Goal: Information Seeking & Learning: Check status

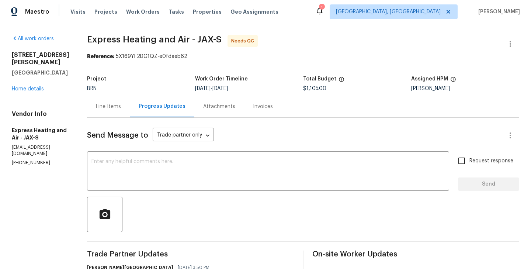
scroll to position [403, 0]
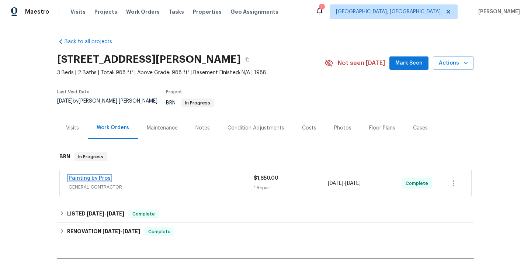
click at [94, 176] on link "Painting by Pros" at bounding box center [90, 178] width 42 height 5
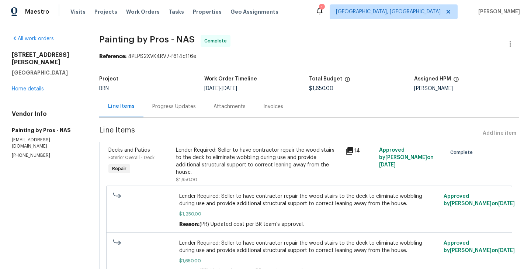
click at [171, 104] on div "Progress Updates" at bounding box center [174, 106] width 44 height 7
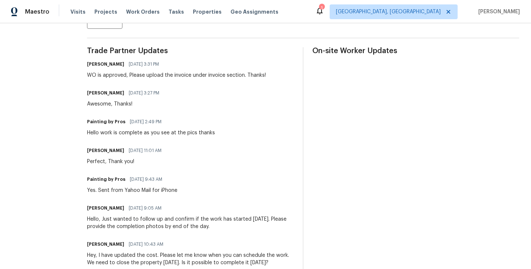
scroll to position [197, 0]
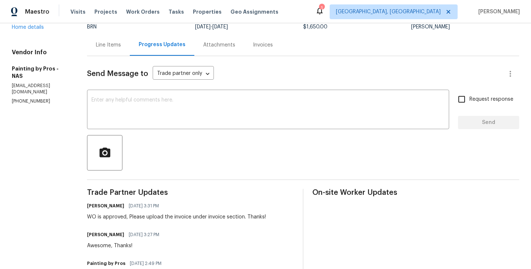
click at [119, 55] on div "Line Items" at bounding box center [108, 45] width 43 height 22
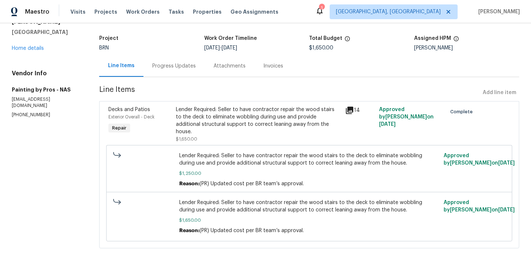
scroll to position [34, 0]
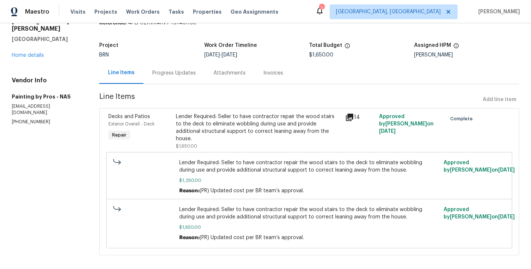
click at [171, 132] on div "Decks and Patios Exterior Overall - Deck Repair" at bounding box center [140, 131] width 68 height 41
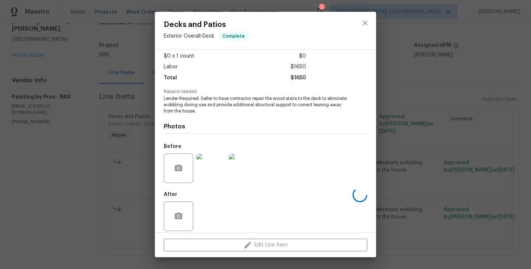
scroll to position [46, 0]
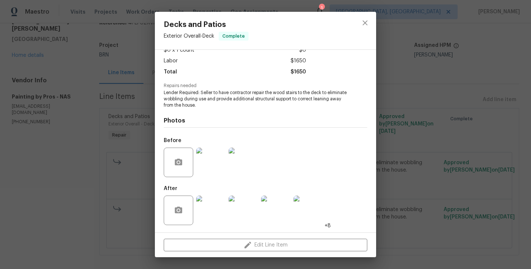
click at [206, 159] on img at bounding box center [210, 161] width 29 height 29
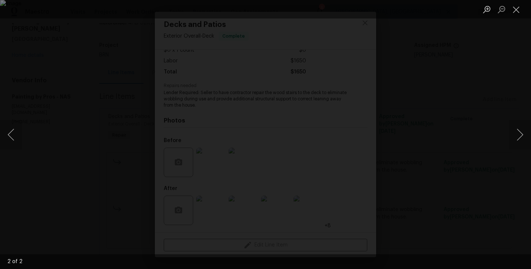
click at [100, 156] on div "Lightbox" at bounding box center [265, 134] width 531 height 269
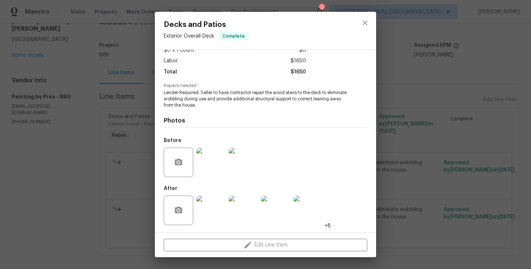
click at [209, 207] on img at bounding box center [210, 209] width 29 height 29
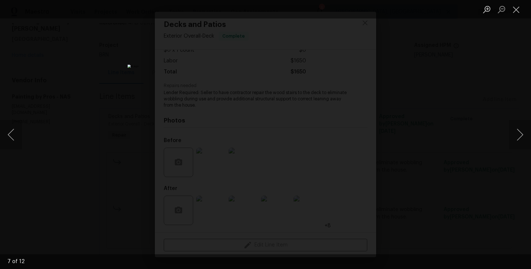
click at [123, 149] on div "Lightbox" at bounding box center [265, 134] width 531 height 269
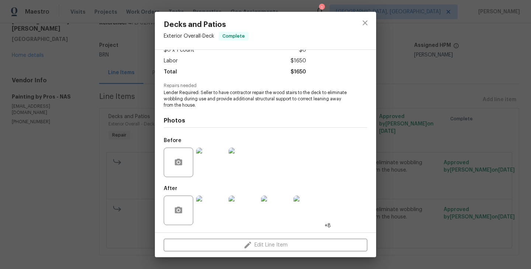
click at [123, 149] on div "Decks and Patios Exterior Overall - Deck Complete Vendor Painting by Pros Accou…" at bounding box center [265, 134] width 531 height 269
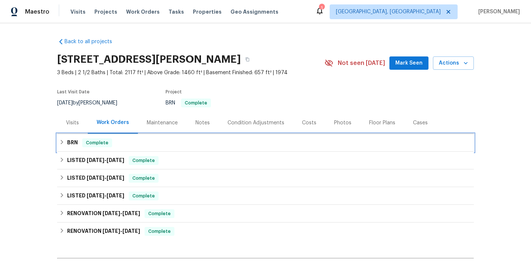
click at [124, 147] on div "BRN Complete" at bounding box center [265, 142] width 412 height 9
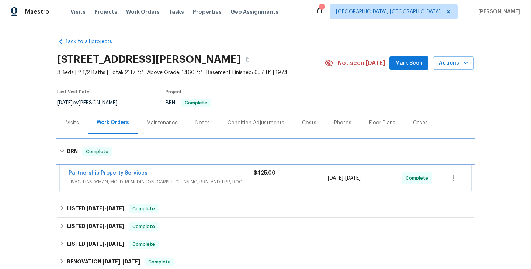
scroll to position [12, 0]
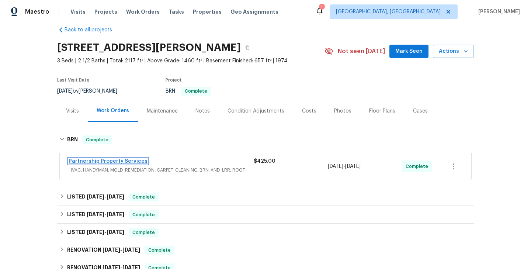
click at [117, 161] on link "Partnership Property Services" at bounding box center [108, 161] width 79 height 5
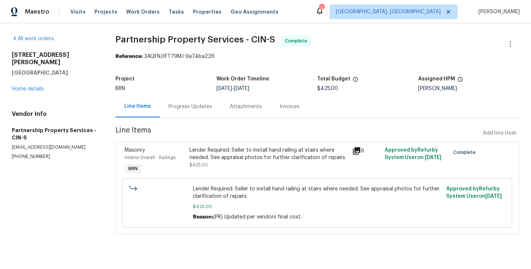
click at [187, 161] on div "Masonry Interior Overall - Railings BRN" at bounding box center [154, 161] width 65 height 34
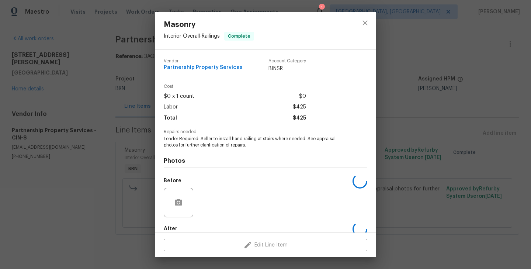
scroll to position [40, 0]
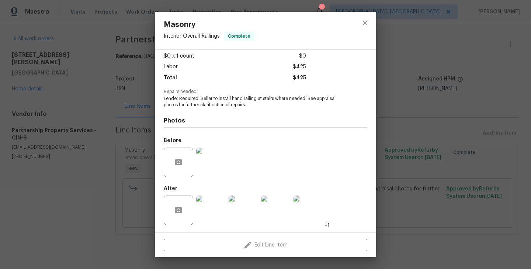
click at [203, 175] on img at bounding box center [210, 161] width 29 height 29
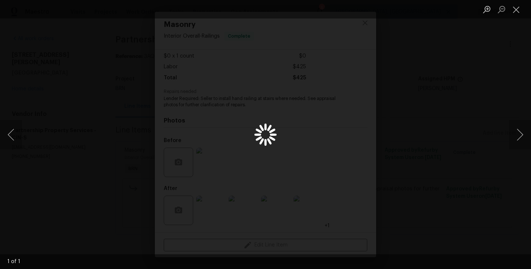
click at [219, 164] on div "Lightbox" at bounding box center [265, 134] width 531 height 269
click at [70, 170] on div "Lightbox" at bounding box center [265, 134] width 531 height 269
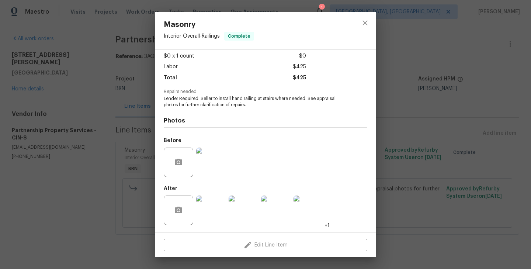
click at [209, 217] on img at bounding box center [210, 209] width 29 height 29
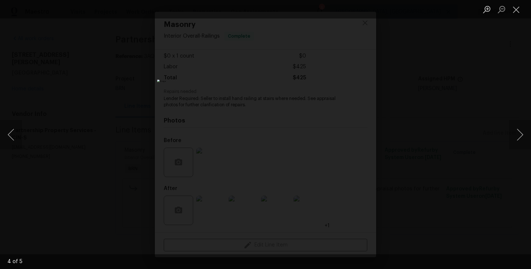
click at [153, 150] on div "Lightbox" at bounding box center [265, 134] width 531 height 269
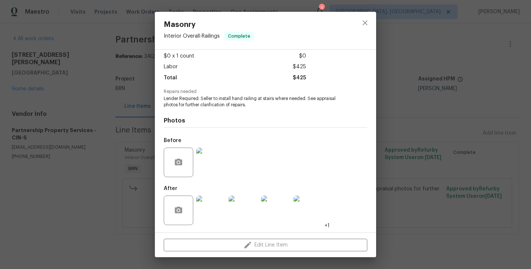
click at [131, 97] on div "Masonry Interior Overall - Railings Complete Vendor Partnership Property Servic…" at bounding box center [265, 134] width 531 height 269
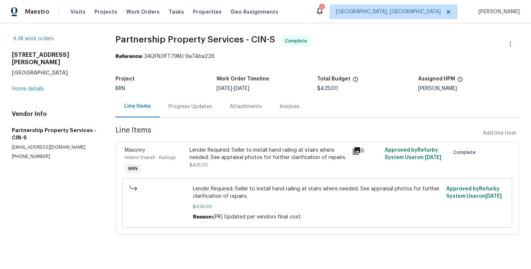
click at [187, 107] on div "Progress Updates" at bounding box center [191, 106] width 44 height 7
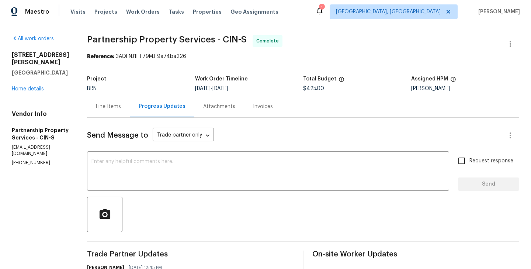
click at [130, 114] on div "Line Items" at bounding box center [108, 106] width 43 height 22
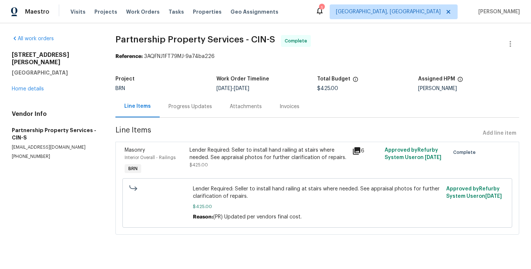
click at [205, 108] on div "Progress Updates" at bounding box center [191, 106] width 44 height 7
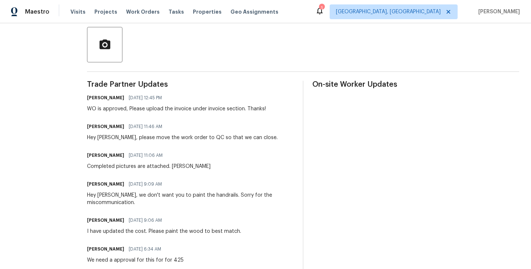
scroll to position [169, 0]
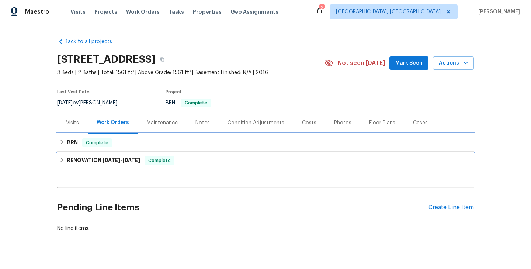
click at [125, 144] on div "BRN Complete" at bounding box center [265, 142] width 412 height 9
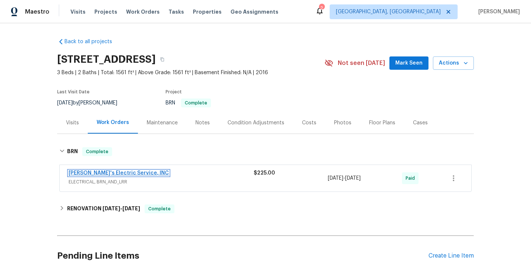
click at [86, 172] on link "[PERSON_NAME]'s Electric Service, INC" at bounding box center [119, 172] width 100 height 5
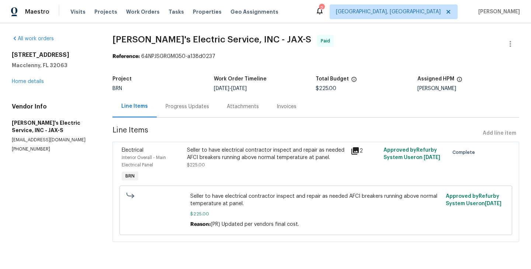
click at [192, 153] on div "Seller to have electrical contractor inspect and repair as needed AFCI breakers…" at bounding box center [266, 153] width 159 height 15
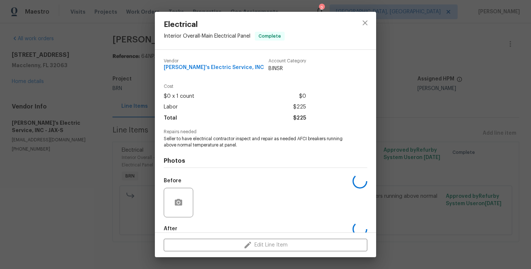
scroll to position [40, 0]
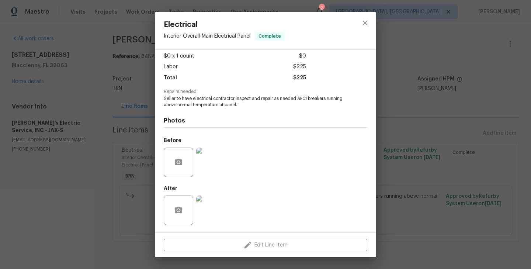
click at [207, 157] on img at bounding box center [210, 161] width 29 height 29
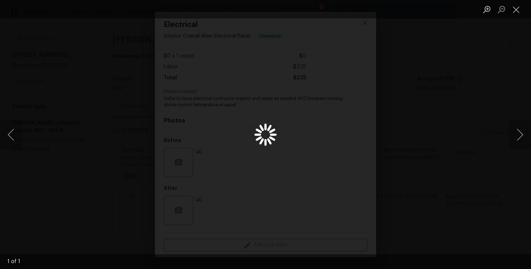
click at [207, 157] on div "Lightbox" at bounding box center [265, 134] width 531 height 269
click at [56, 154] on div "Lightbox" at bounding box center [265, 134] width 531 height 269
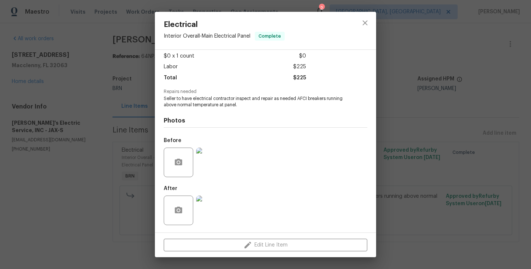
click at [201, 205] on img at bounding box center [210, 209] width 29 height 29
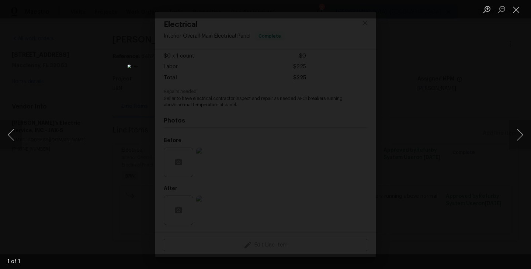
click at [109, 139] on div "Lightbox" at bounding box center [265, 134] width 531 height 269
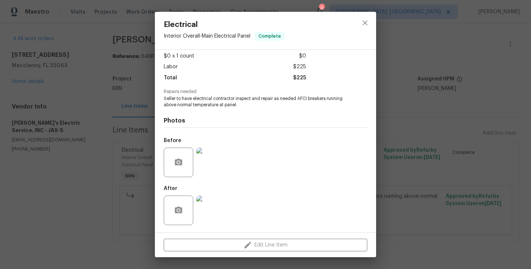
click at [218, 208] on img at bounding box center [210, 209] width 29 height 29
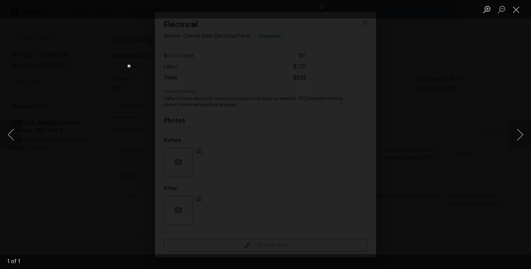
click at [109, 172] on div "Lightbox" at bounding box center [265, 134] width 531 height 269
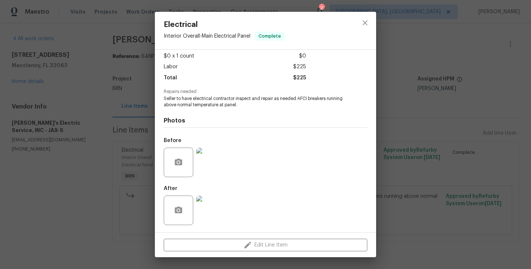
click at [210, 172] on img at bounding box center [210, 161] width 29 height 29
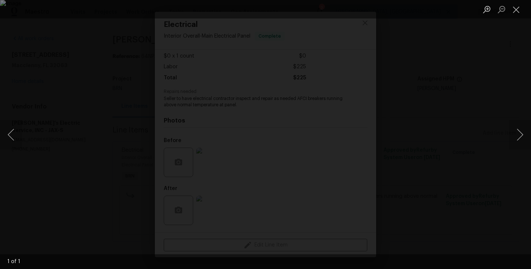
click at [56, 140] on div "Lightbox" at bounding box center [265, 134] width 531 height 269
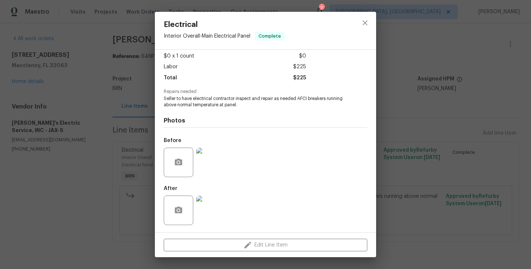
click at [127, 108] on div "Electrical Interior Overall - Main Electrical Panel Complete Vendor Jack's Elec…" at bounding box center [265, 134] width 531 height 269
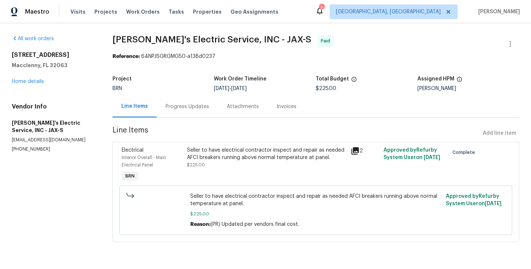
click at [191, 108] on div "Progress Updates" at bounding box center [188, 106] width 44 height 7
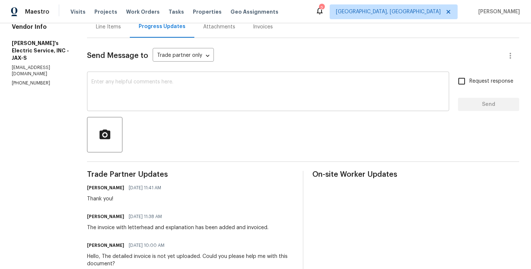
scroll to position [60, 0]
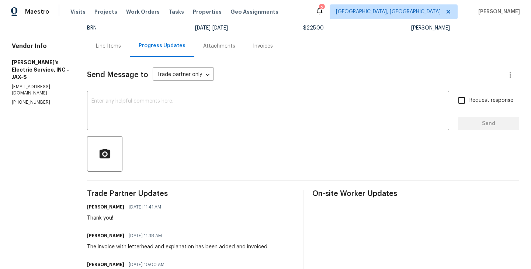
click at [111, 52] on div "Line Items" at bounding box center [108, 46] width 43 height 22
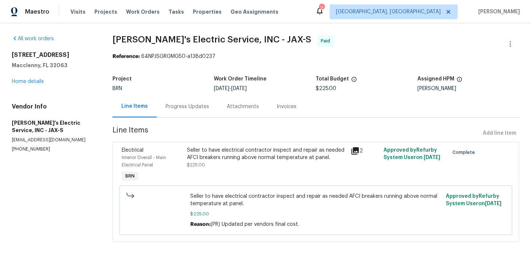
click at [183, 163] on div "Electrical Interior Overall - Main Electrical Panel BRN" at bounding box center [152, 164] width 66 height 41
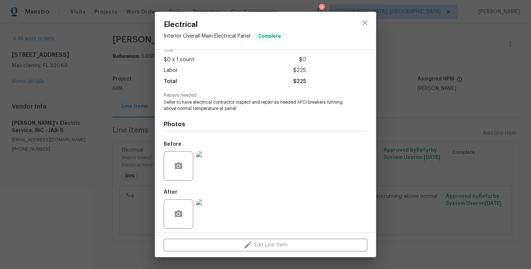
scroll to position [40, 0]
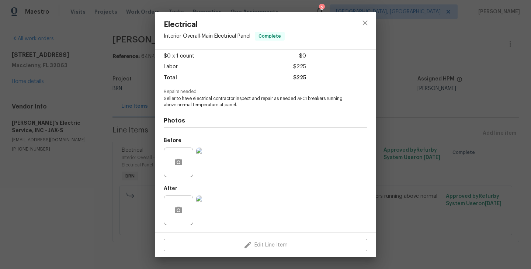
click at [222, 213] on img at bounding box center [210, 209] width 29 height 29
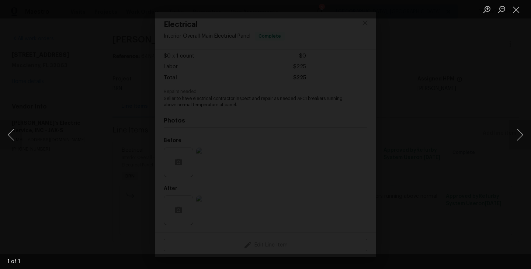
click at [292, 239] on img "Lightbox" at bounding box center [274, 244] width 632 height 320
click at [515, 13] on button "Close lightbox" at bounding box center [516, 9] width 15 height 13
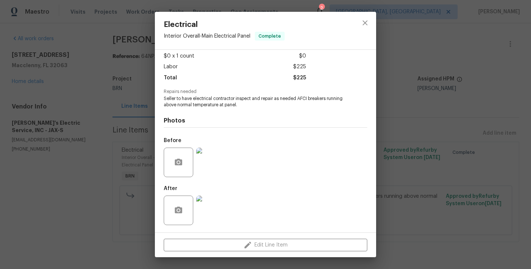
click at [14, 137] on div "Electrical Interior Overall - Main Electrical Panel Complete Vendor Jack's Elec…" at bounding box center [265, 134] width 531 height 269
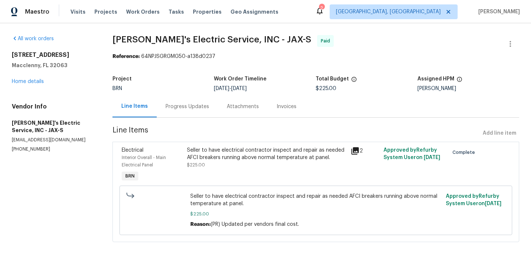
click at [184, 109] on div "Progress Updates" at bounding box center [188, 106] width 44 height 7
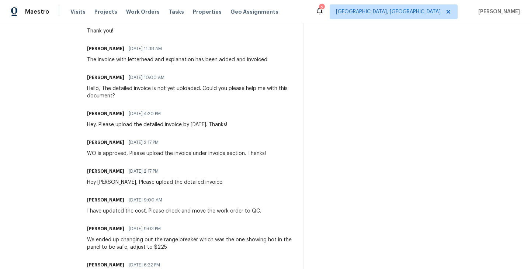
scroll to position [248, 0]
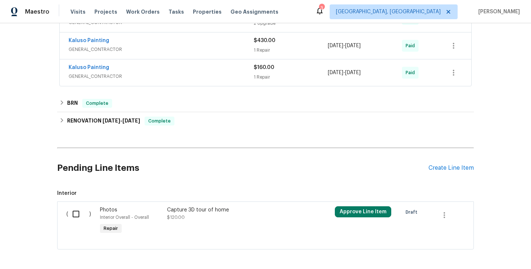
scroll to position [220, 0]
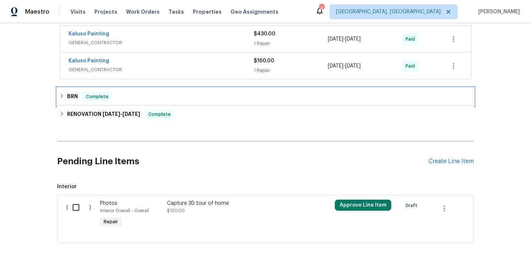
click at [138, 95] on div "BRN Complete" at bounding box center [265, 96] width 412 height 9
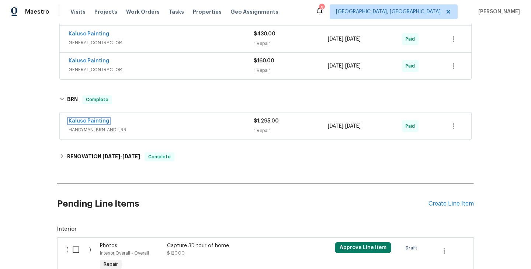
click at [90, 120] on link "Kaluso Painting" at bounding box center [89, 120] width 41 height 5
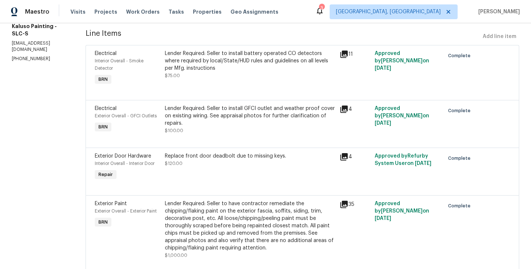
scroll to position [115, 0]
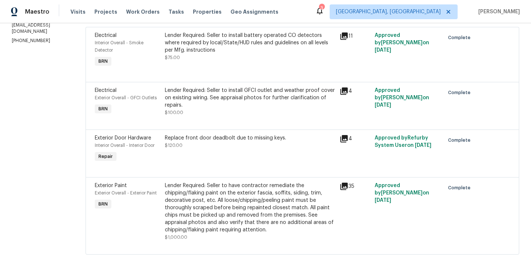
click at [166, 57] on span "$75.00" at bounding box center [172, 57] width 15 height 4
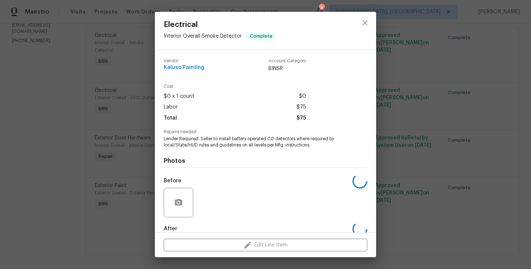
scroll to position [40, 0]
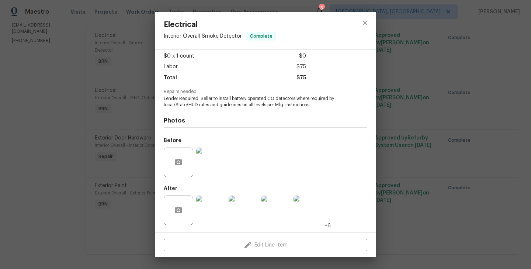
click at [210, 214] on img at bounding box center [210, 209] width 29 height 29
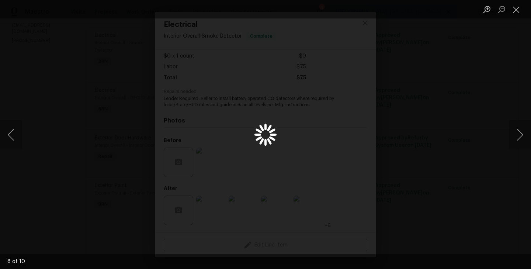
click at [141, 134] on div "Lightbox" at bounding box center [265, 134] width 531 height 269
click at [139, 119] on div "Lightbox" at bounding box center [265, 134] width 531 height 269
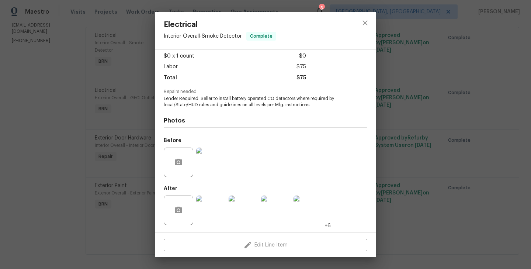
click at [131, 139] on div "Electrical Interior Overall - Smoke Detector Complete Vendor Kaluso Painting Ac…" at bounding box center [265, 134] width 531 height 269
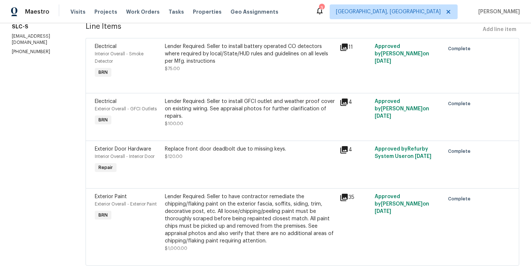
scroll to position [103, 0]
click at [157, 111] on span "Exterior Overall - GFCI Outlets" at bounding box center [126, 109] width 62 height 4
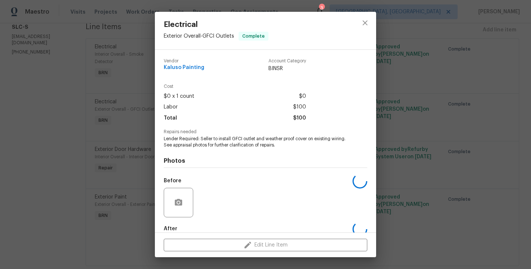
scroll to position [40, 0]
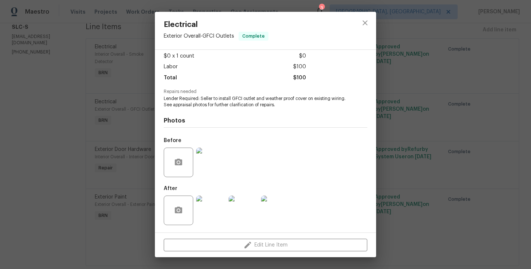
click at [212, 163] on img at bounding box center [210, 161] width 29 height 29
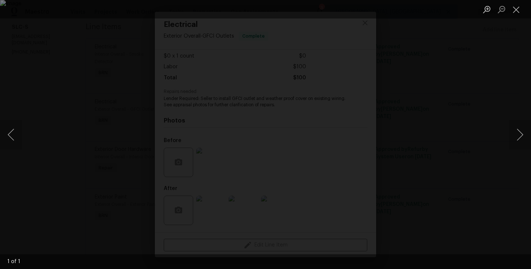
click at [119, 165] on div "Lightbox" at bounding box center [265, 134] width 531 height 269
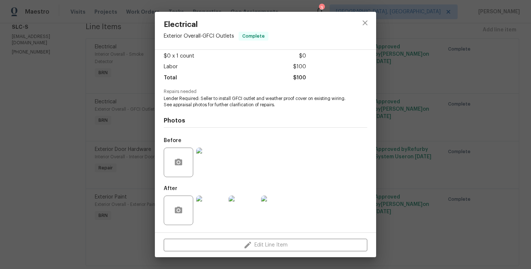
click at [209, 209] on img at bounding box center [210, 209] width 29 height 29
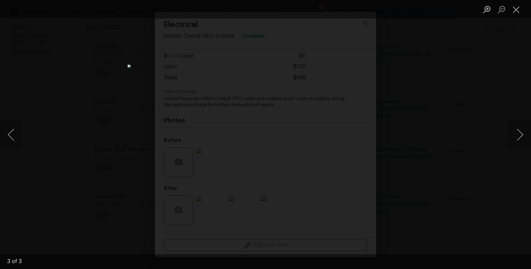
click at [99, 120] on div "Lightbox" at bounding box center [265, 134] width 531 height 269
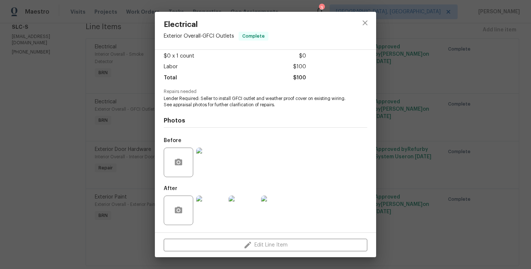
click at [124, 137] on div "Electrical Exterior Overall - GFCI Outlets Complete Vendor Kaluso Painting Acco…" at bounding box center [265, 134] width 531 height 269
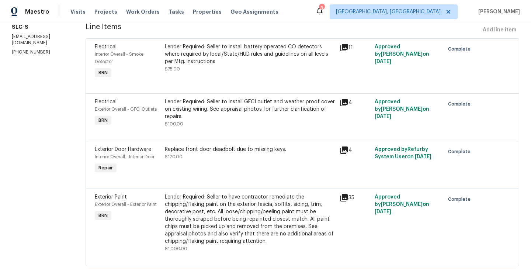
scroll to position [122, 0]
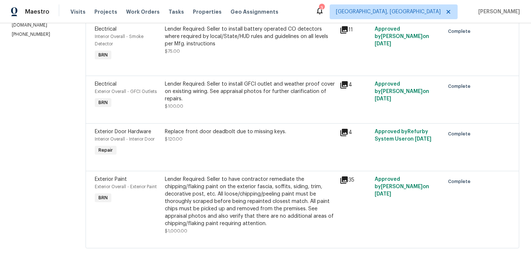
click at [157, 138] on div "Interior Overall - Interior Door" at bounding box center [128, 138] width 66 height 7
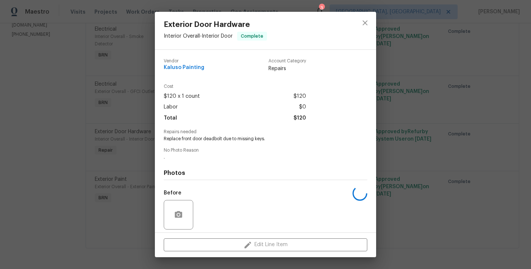
scroll to position [52, 0]
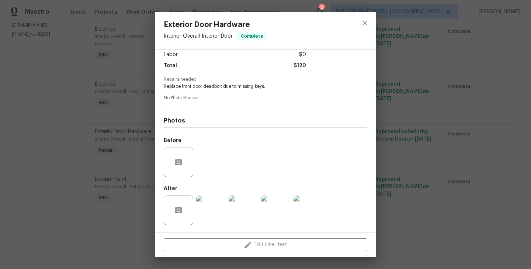
click at [212, 203] on img at bounding box center [210, 209] width 29 height 29
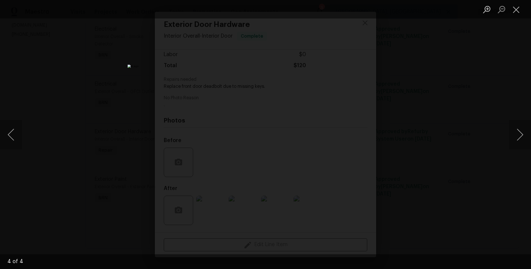
click at [134, 125] on div "Lightbox" at bounding box center [265, 134] width 531 height 269
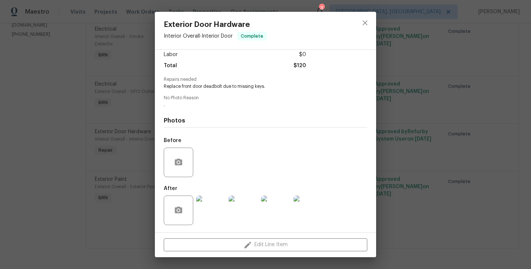
click at [135, 151] on div "Exterior Door Hardware Interior Overall - Interior Door Complete Vendor Kaluso …" at bounding box center [265, 134] width 531 height 269
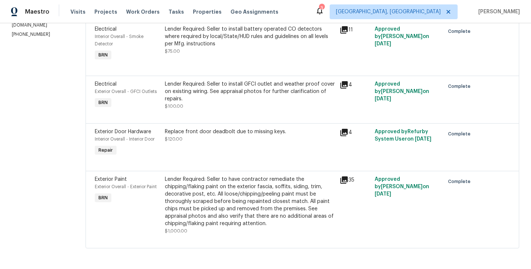
click at [156, 205] on div "Exterior Paint Exterior Overall - Exterior Paint BRN" at bounding box center [128, 204] width 70 height 63
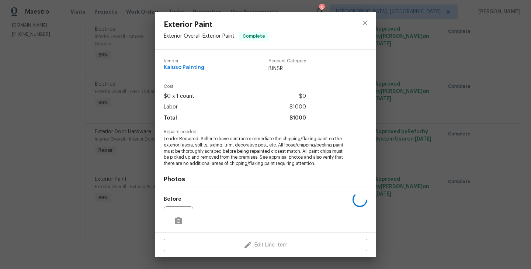
scroll to position [59, 0]
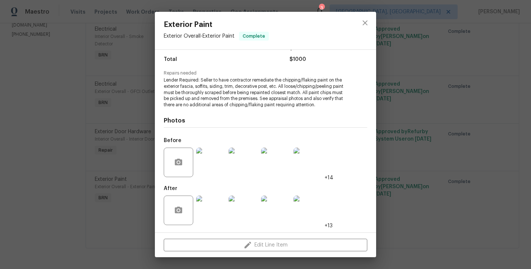
click at [207, 169] on img at bounding box center [210, 161] width 29 height 29
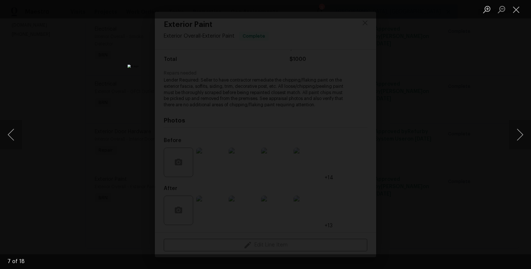
click at [83, 132] on div "Lightbox" at bounding box center [265, 134] width 531 height 269
click at [102, 152] on div "Lightbox" at bounding box center [265, 134] width 531 height 269
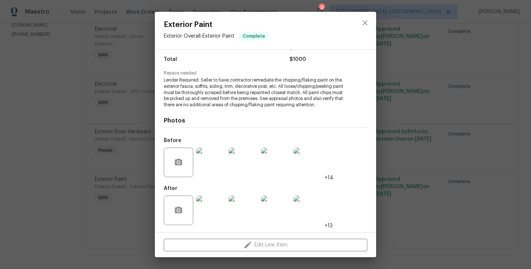
click at [130, 109] on div "Exterior Paint Exterior Overall - Exterior Paint Complete Vendor Kaluso Paintin…" at bounding box center [265, 134] width 531 height 269
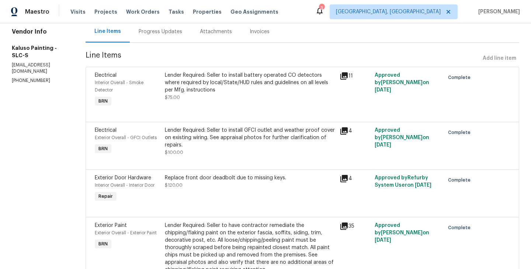
scroll to position [0, 0]
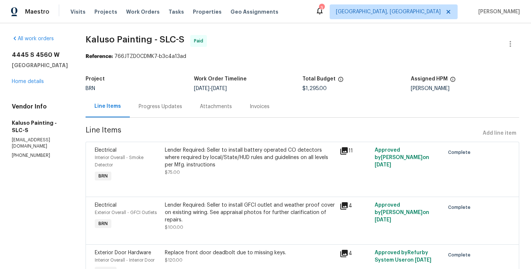
click at [160, 117] on div "Progress Updates" at bounding box center [160, 106] width 61 height 22
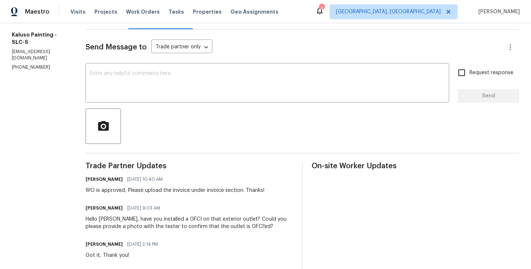
scroll to position [222, 0]
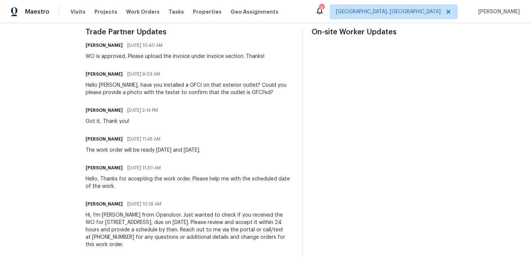
click at [388, 74] on div "On-site Worker Updates" at bounding box center [416, 142] width 208 height 229
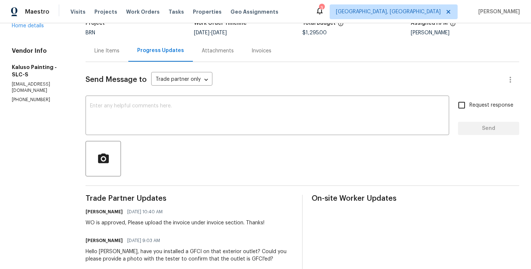
scroll to position [0, 0]
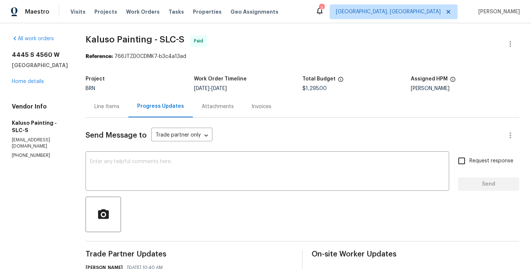
click at [106, 111] on div "Line Items" at bounding box center [107, 106] width 43 height 22
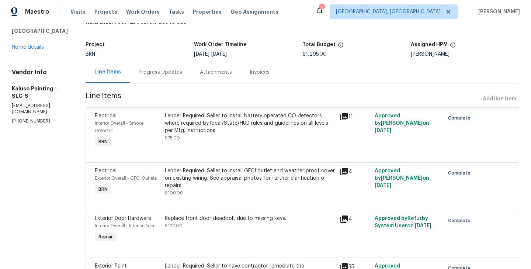
scroll to position [7, 0]
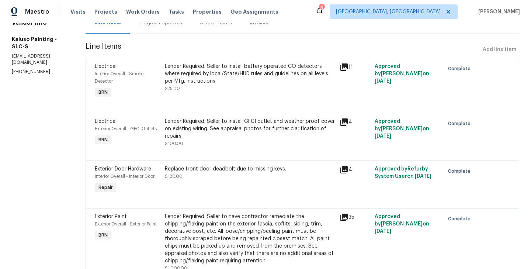
click at [160, 27] on div "Progress Updates" at bounding box center [160, 23] width 61 height 22
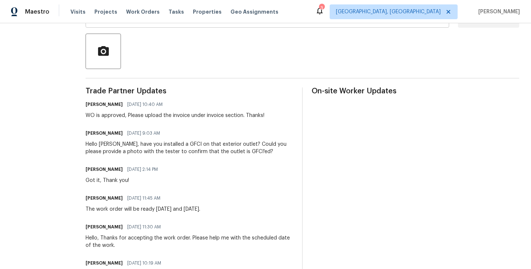
scroll to position [168, 0]
